Goal: Contribute content

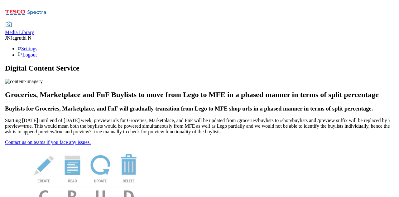
scroll to position [156, 0]
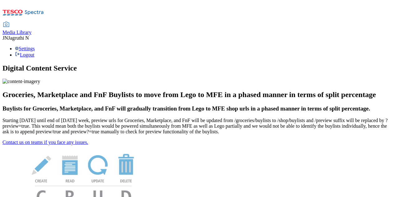
click at [31, 30] on div "Media Library" at bounding box center [16, 33] width 29 height 6
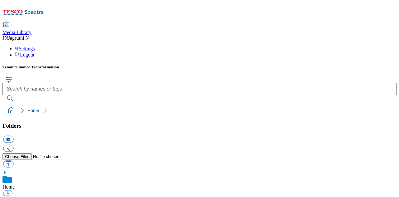
click at [13, 160] on button "button" at bounding box center [8, 163] width 10 height 7
type input "C:\fakepath\CAT65040.png"
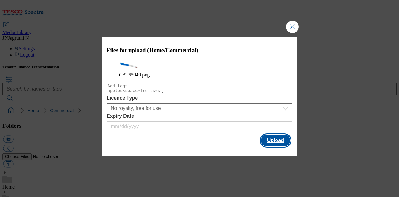
click at [278, 143] on button "Upload" at bounding box center [275, 140] width 29 height 12
